Goal: Check status

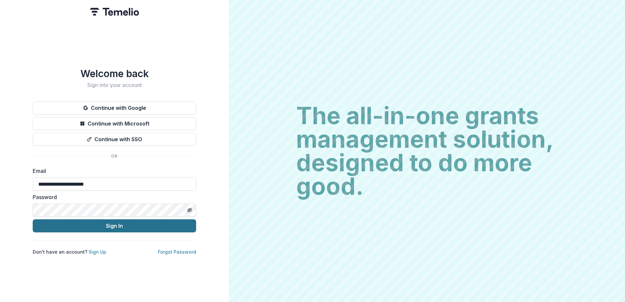
click at [109, 227] on button "Sign In" at bounding box center [114, 225] width 163 height 13
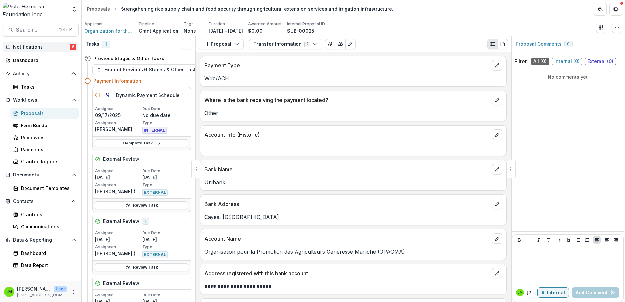
click at [33, 44] on button "Notifications 6" at bounding box center [41, 47] width 76 height 10
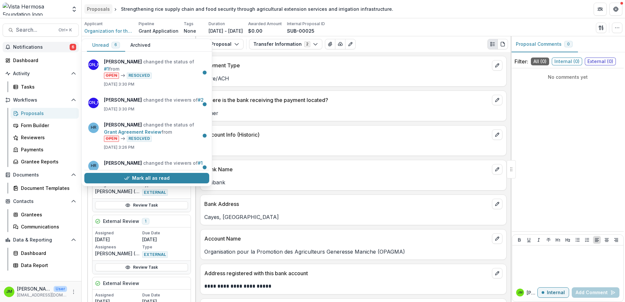
click at [100, 10] on div "Proposals" at bounding box center [98, 9] width 23 height 7
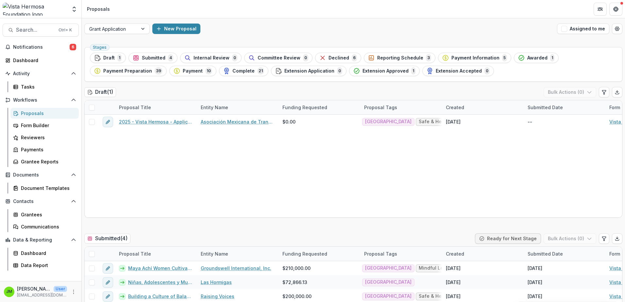
click at [429, 161] on div "2025 - Vista Hermosa - Application Asociación Mexicana de Transformación Rural …" at bounding box center [468, 166] width 766 height 103
click at [159, 54] on div "Submitted 4" at bounding box center [153, 57] width 41 height 7
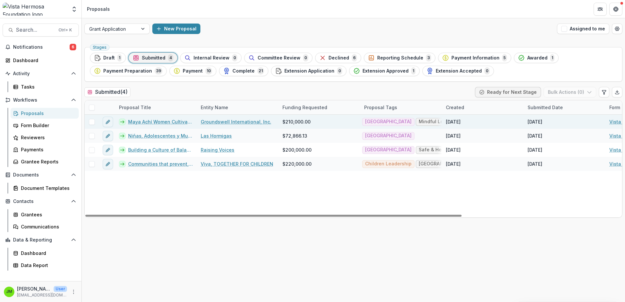
click at [161, 120] on link "Maya Achí Women Cultivating Food Sovereignty in Baja Verapaz" at bounding box center [160, 121] width 65 height 7
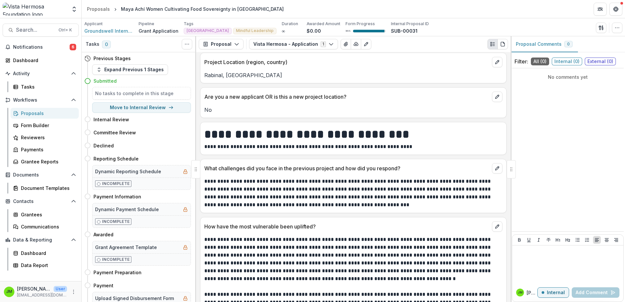
scroll to position [556, 0]
